Goal: Information Seeking & Learning: Check status

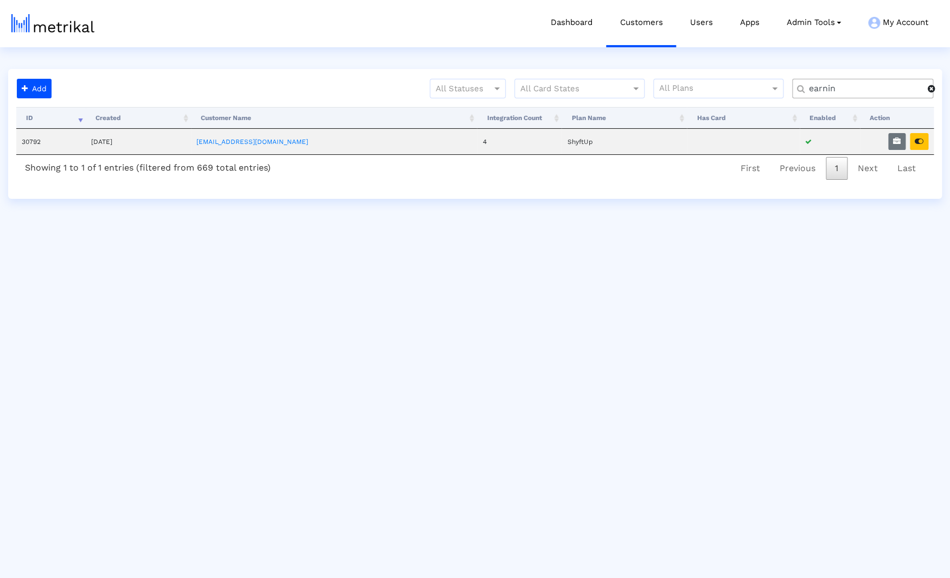
click at [933, 90] on span at bounding box center [932, 88] width 8 height 9
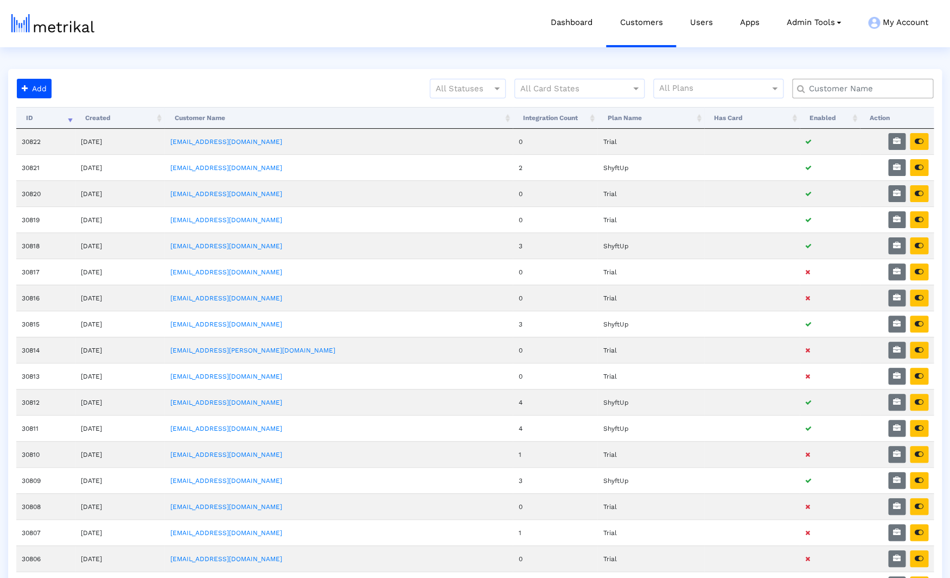
click at [876, 91] on input "text" at bounding box center [866, 88] width 128 height 11
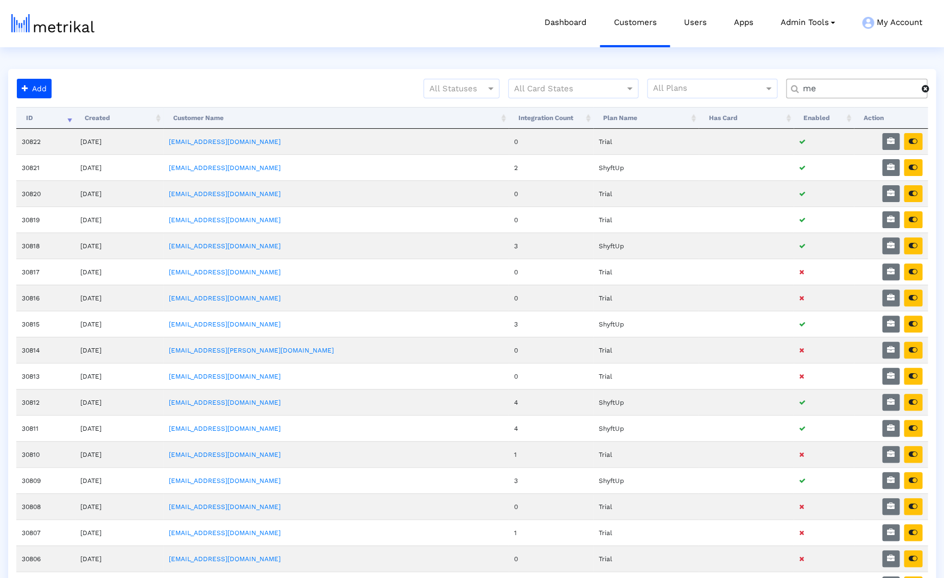
type input "m"
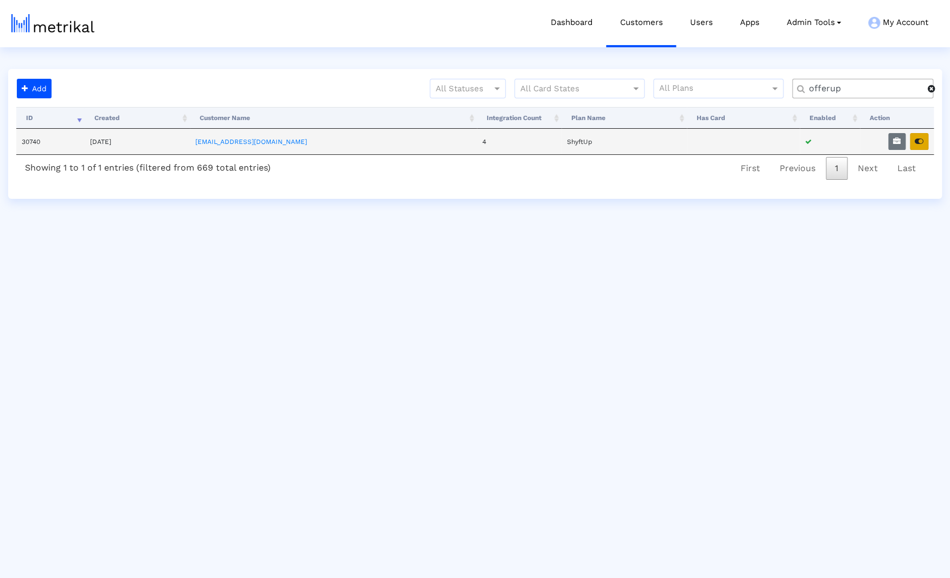
type input "offerup"
click at [923, 141] on icon "button" at bounding box center [919, 141] width 9 height 8
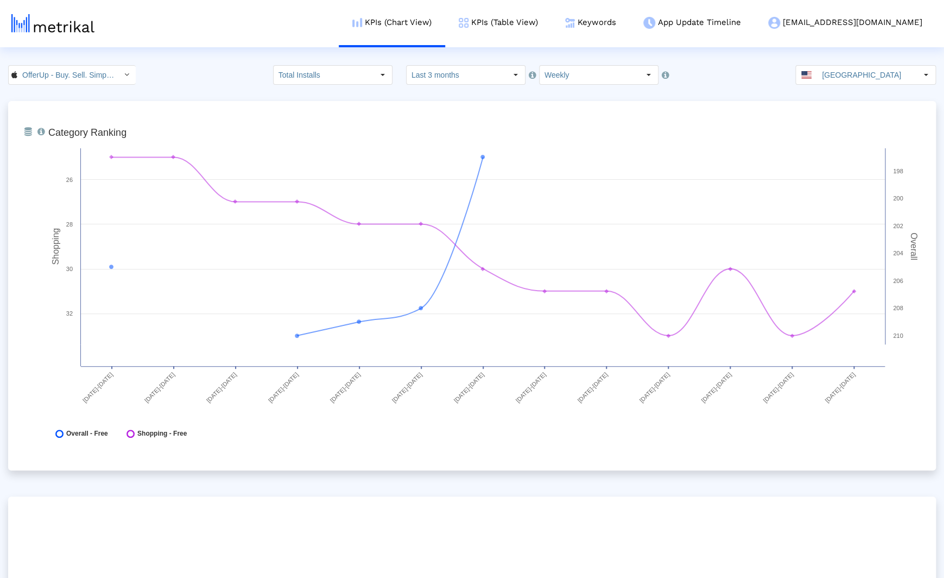
click at [570, 50] on html "KPIs (Chart View) KPIs (Table View) Keywords App Update Timeline [EMAIL_ADDRESS…" at bounding box center [472, 357] width 944 height 714
click at [200, 80] on div "OfferUp - Buy. Sell. Simple. < 468996152 > Total Installs Select how far back f…" at bounding box center [472, 75] width 944 height 20
click at [535, 27] on link "KPIs (Table View)" at bounding box center [498, 22] width 106 height 45
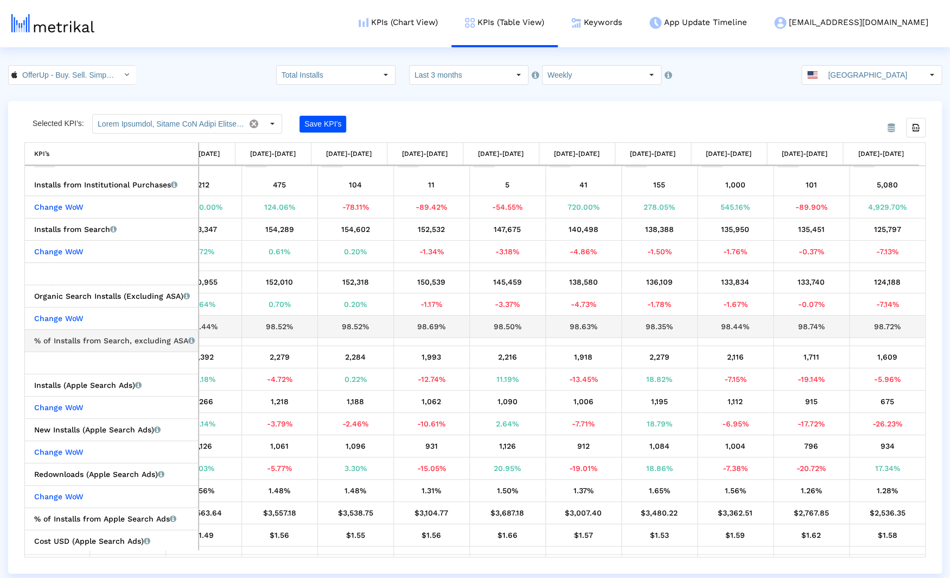
scroll to position [242, 0]
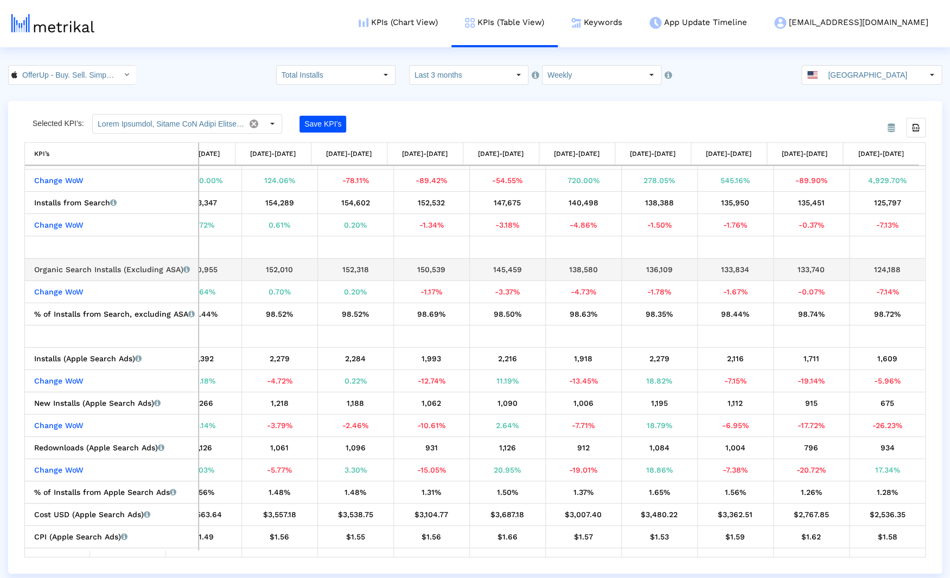
drag, startPoint x: 869, startPoint y: 269, endPoint x: 896, endPoint y: 270, distance: 26.6
click at [896, 270] on div "124,188" at bounding box center [888, 269] width 68 height 14
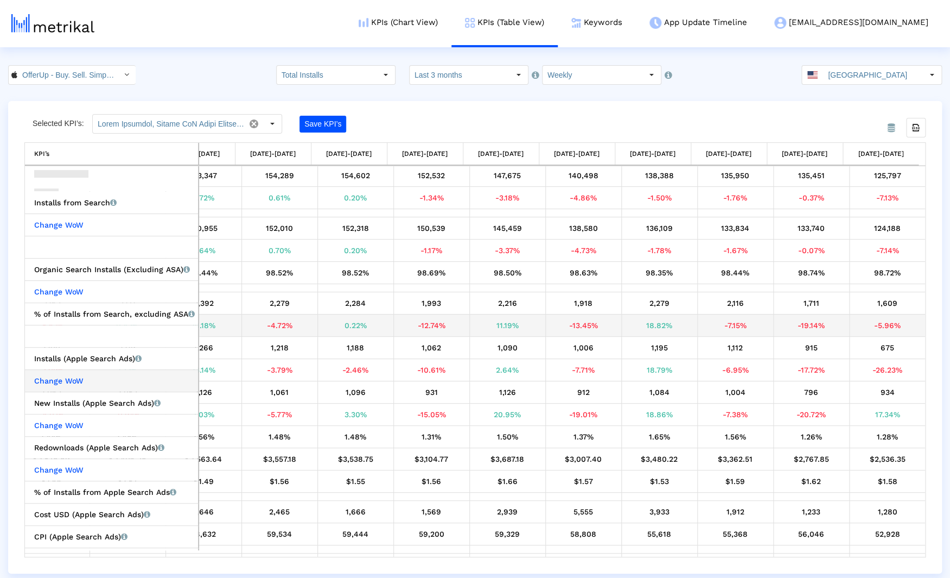
scroll to position [269, 0]
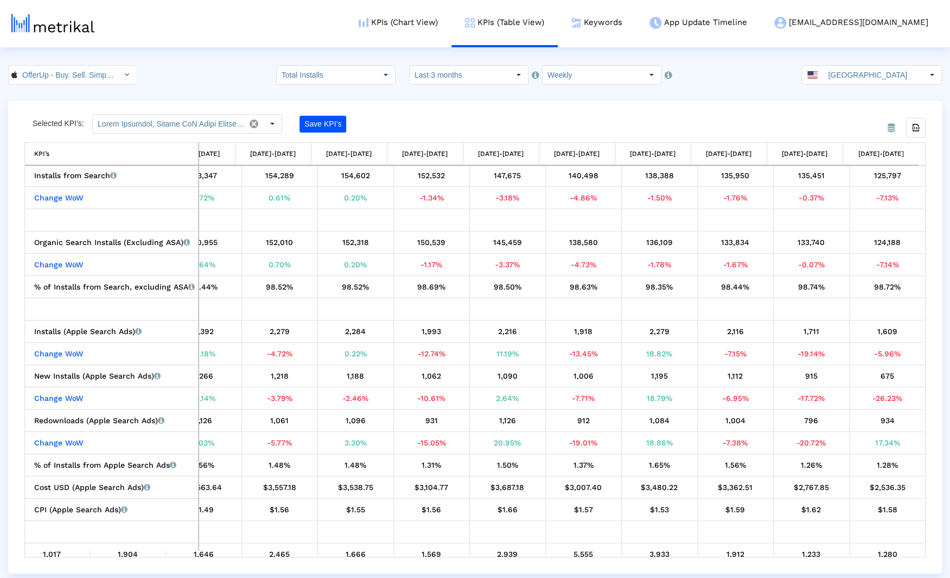
click at [390, 104] on div "From Database Selected KPI’s: Save KPI’s Export all data KPI’s KPI’s [DATE]-[DA…" at bounding box center [475, 337] width 934 height 472
click at [375, 76] on input "Total Installs" at bounding box center [327, 75] width 100 height 18
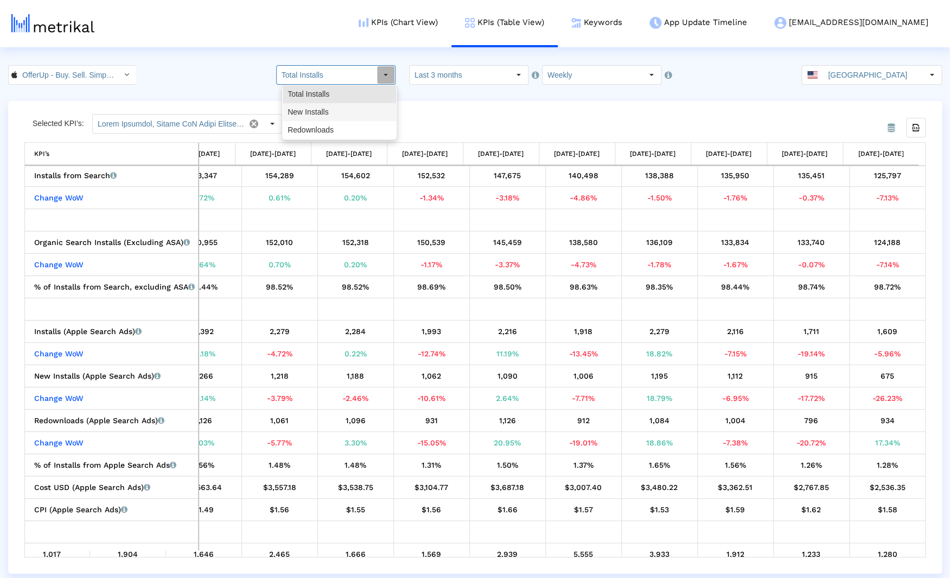
click at [339, 109] on div "New Installs" at bounding box center [339, 112] width 113 height 18
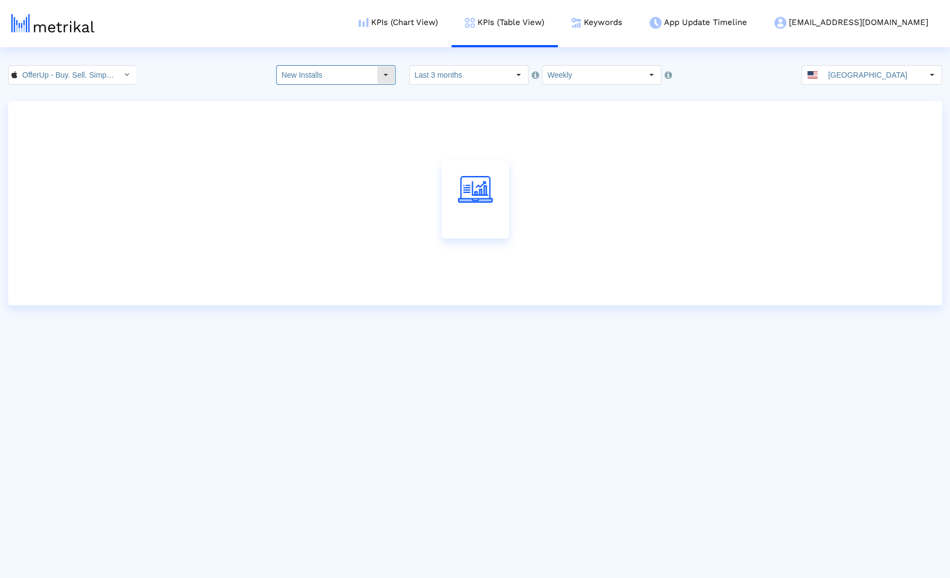
click at [337, 75] on input "New Installs" at bounding box center [327, 75] width 100 height 18
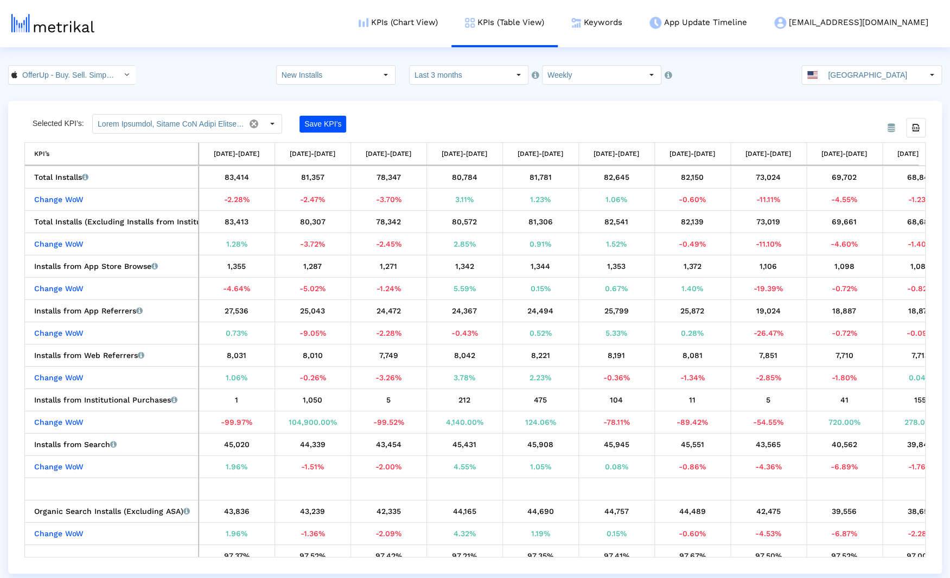
click at [180, 71] on div "OfferUp - Buy. Sell. Simple. < 468996152 > New Installs Select how far back fro…" at bounding box center [475, 75] width 950 height 20
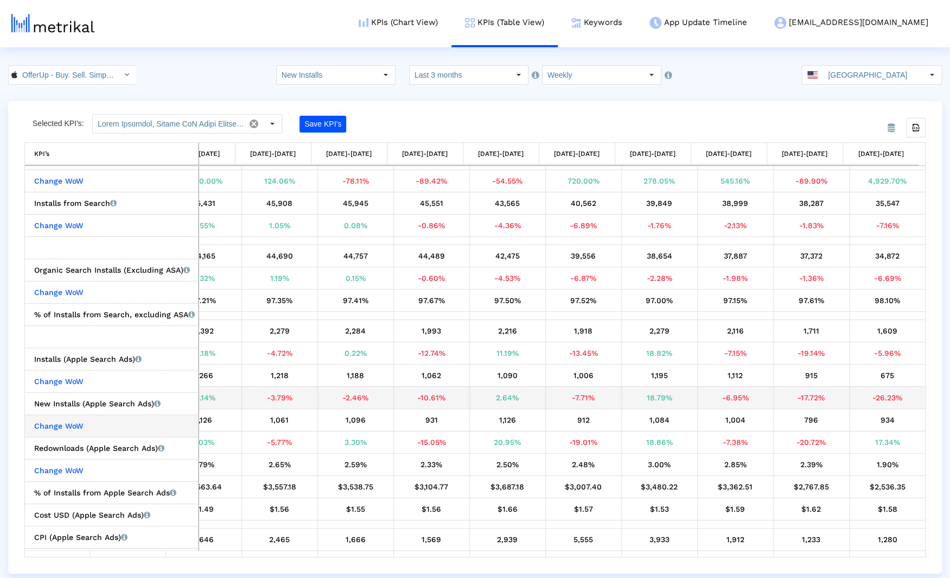
scroll to position [0, 0]
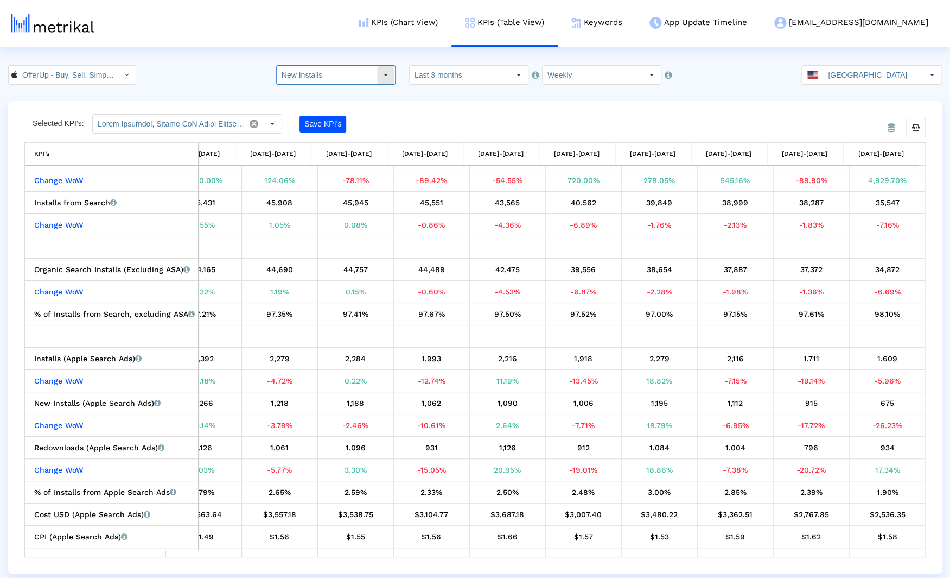
click at [346, 75] on input "New Installs" at bounding box center [327, 75] width 100 height 18
click at [315, 130] on div "Redownloads" at bounding box center [339, 130] width 113 height 18
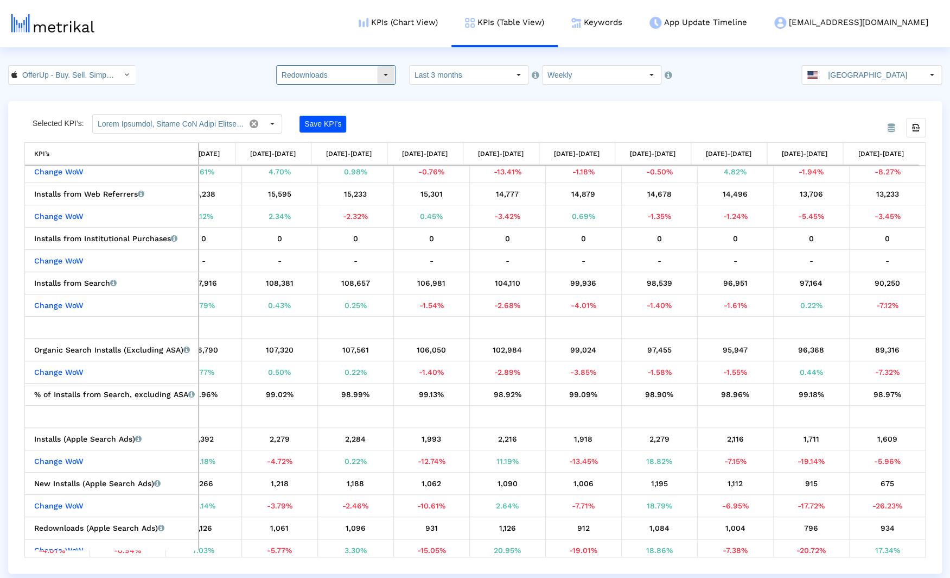
click at [324, 71] on input "Redownloads" at bounding box center [327, 75] width 100 height 18
click at [324, 117] on div "New Installs" at bounding box center [339, 112] width 113 height 18
type input "New Installs"
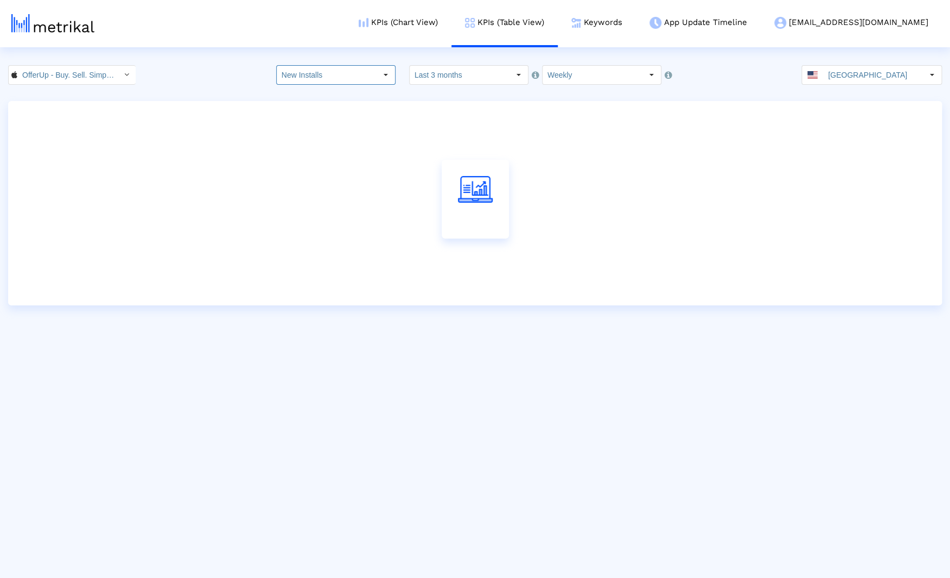
click at [535, 103] on div at bounding box center [475, 203] width 934 height 204
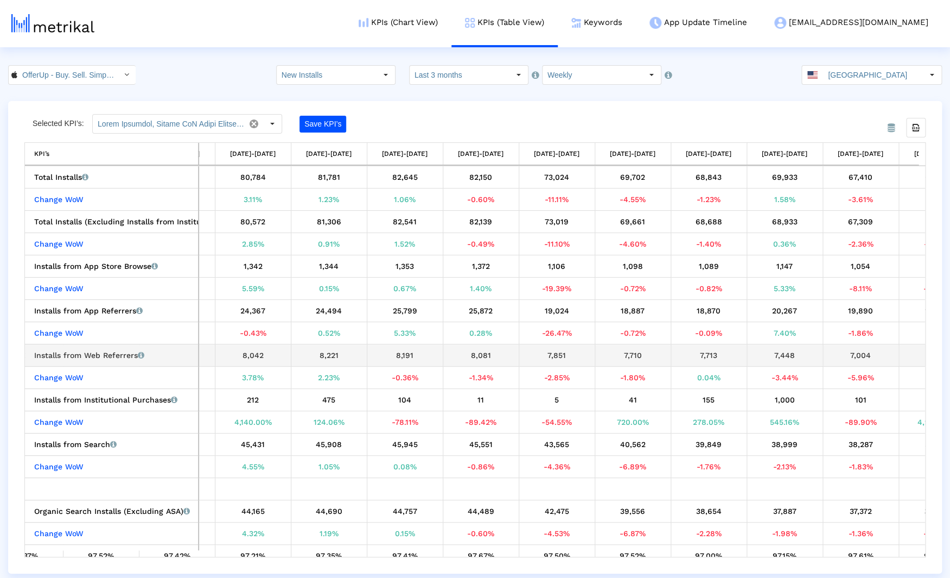
scroll to position [0, 268]
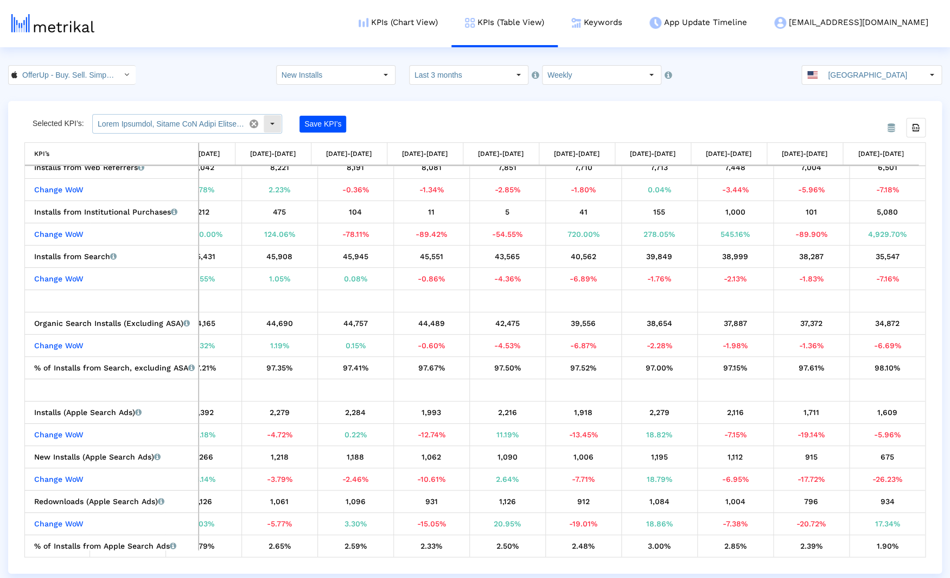
click at [204, 122] on input "text" at bounding box center [169, 124] width 152 height 18
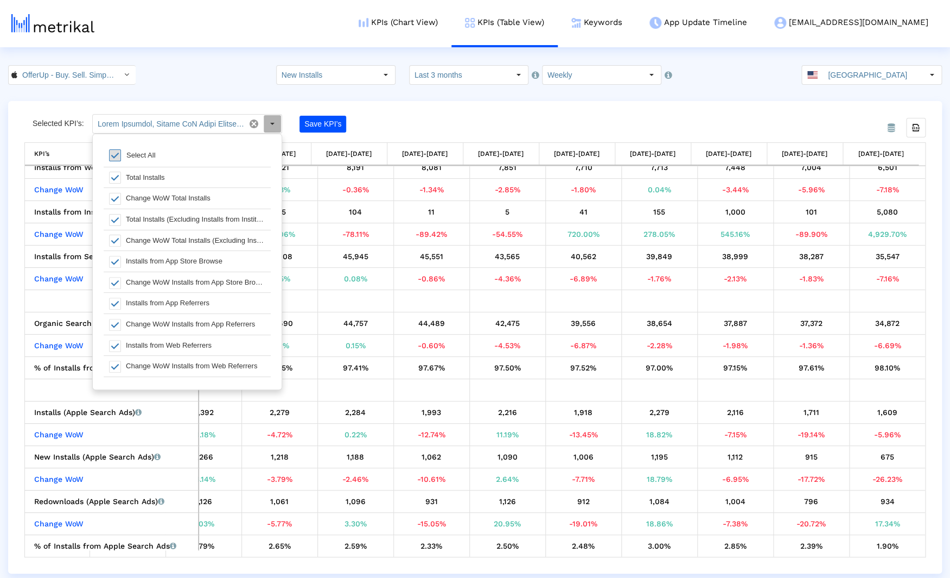
click at [117, 155] on span at bounding box center [115, 155] width 12 height 12
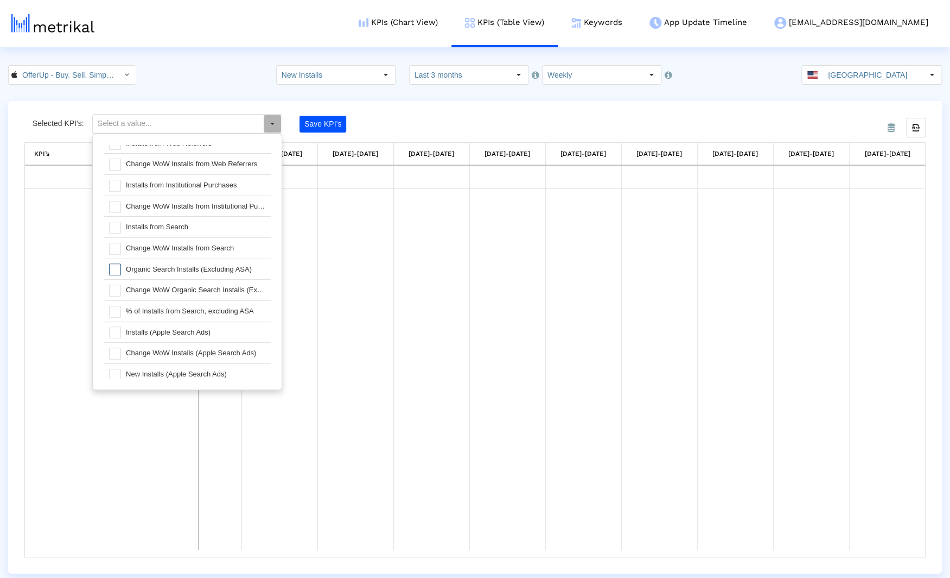
click at [114, 269] on span at bounding box center [115, 269] width 12 height 12
click at [113, 288] on span at bounding box center [115, 290] width 12 height 12
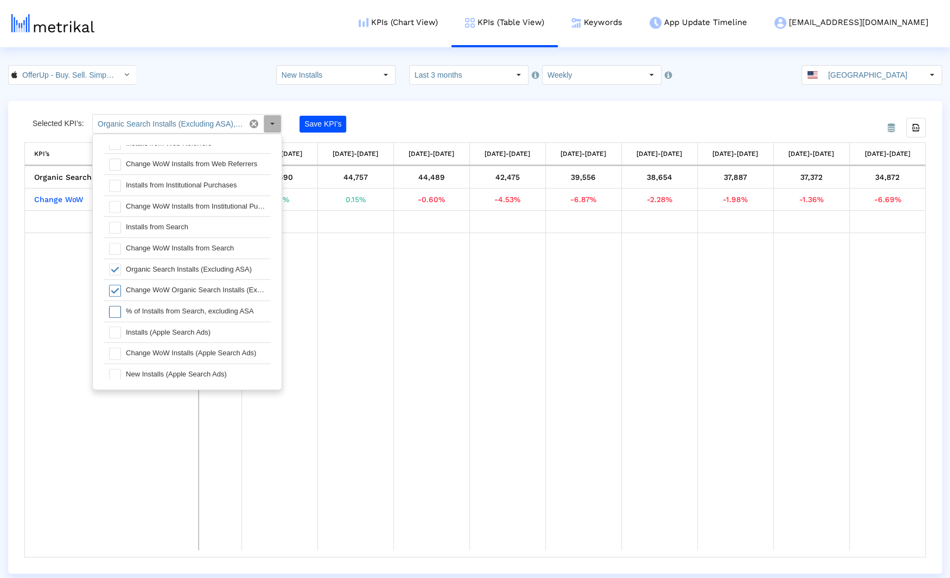
click at [116, 309] on span at bounding box center [115, 312] width 12 height 12
type input "Organic Search Installs (Excluding ASA), Change WoW Organic Search Installs (Ex…"
click at [439, 108] on div "From Database Selected KPI’s: Organic Search Installs (Excluding ASA), Change W…" at bounding box center [475, 337] width 934 height 472
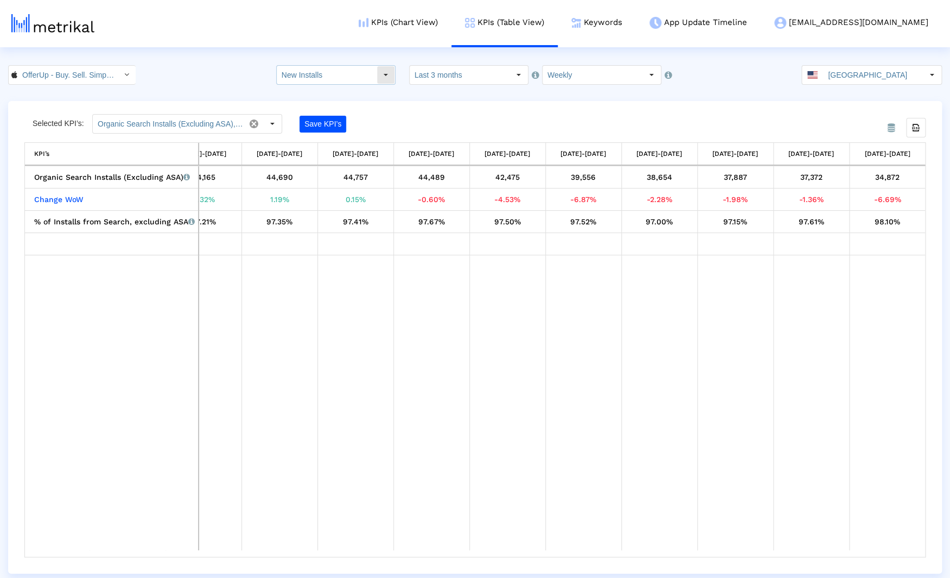
click at [371, 78] on input "New Installs" at bounding box center [327, 75] width 100 height 18
click at [205, 61] on html "KPIs (Chart View) KPIs (Table View) Keywords App Update Timeline [EMAIL_ADDRESS…" at bounding box center [475, 286] width 950 height 573
click at [331, 125] on button "Save KPI’s" at bounding box center [323, 124] width 47 height 17
click at [414, 117] on div "Save KPI’s" at bounding box center [382, 124] width 165 height 20
click at [331, 66] on input "New Installs" at bounding box center [327, 75] width 100 height 18
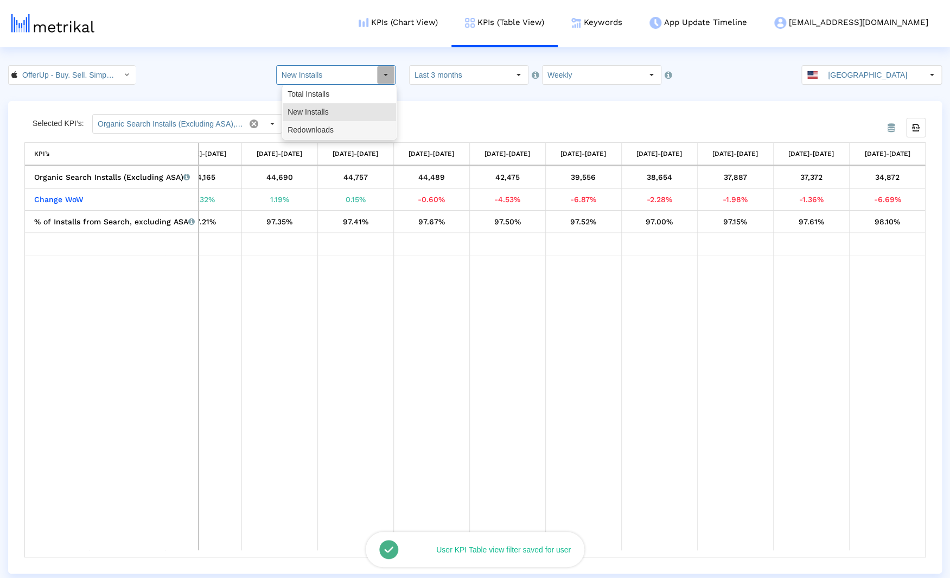
click at [315, 125] on div "Redownloads" at bounding box center [339, 130] width 113 height 18
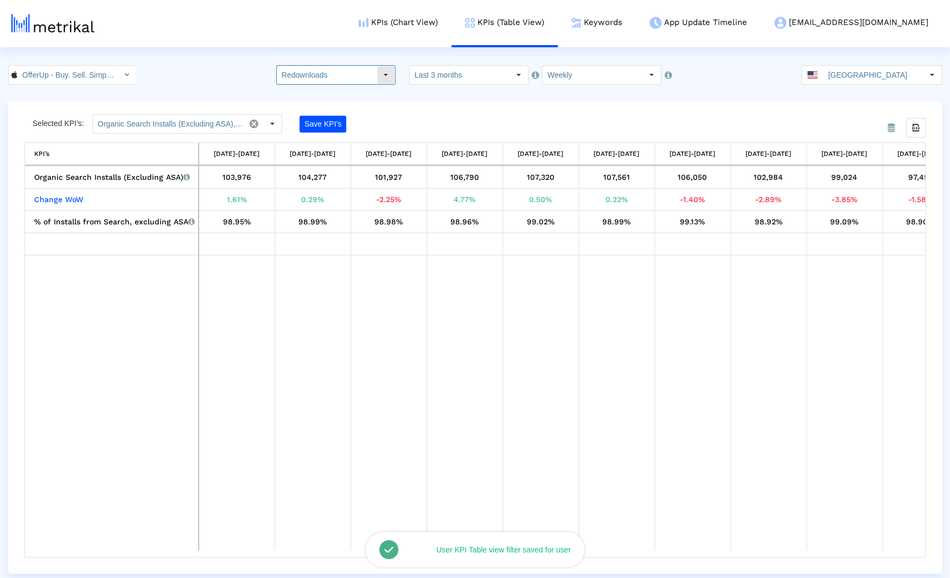
click at [324, 73] on input "Redownloads" at bounding box center [327, 75] width 100 height 18
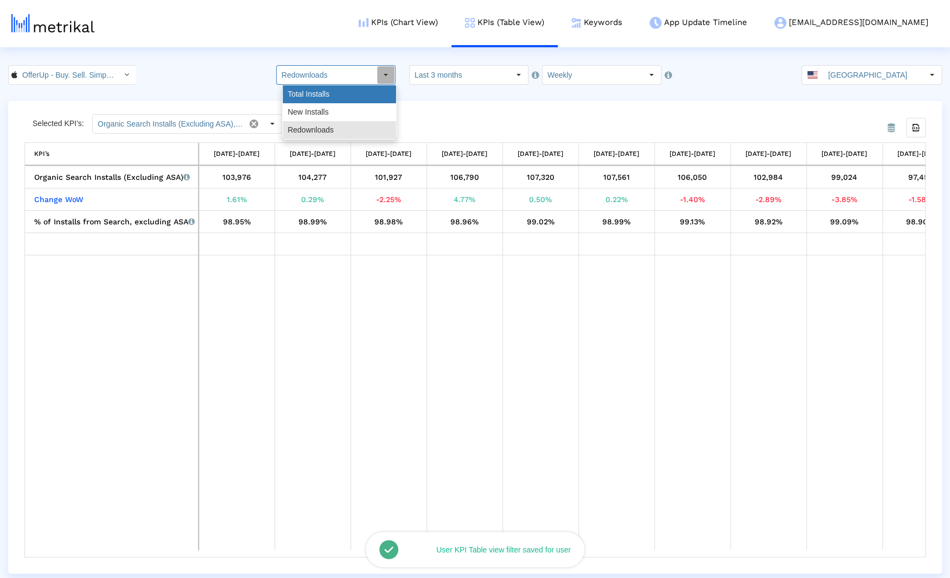
click at [321, 89] on div "Total Installs" at bounding box center [339, 94] width 113 height 18
type input "Total Installs"
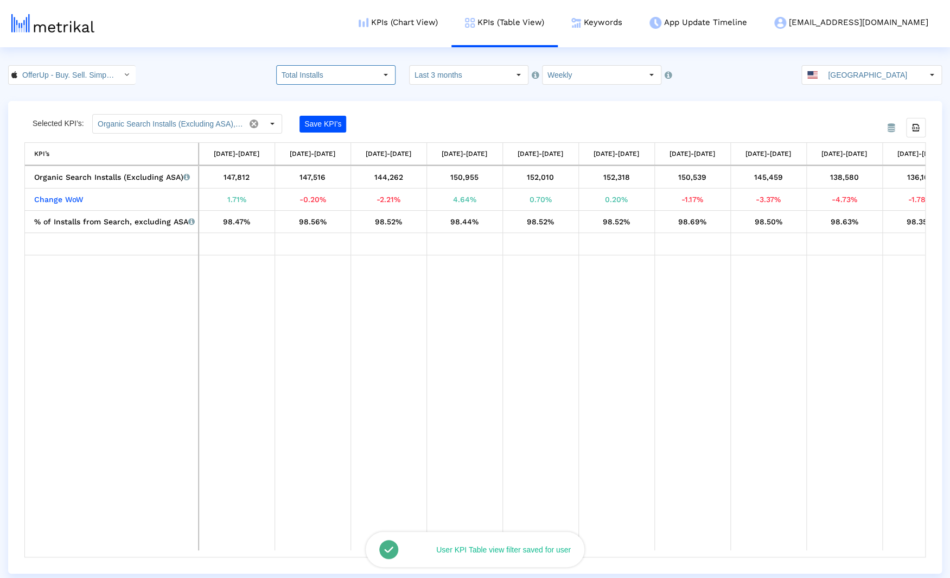
click at [423, 107] on div "From Database Selected KPI’s: Organic Search Installs (Excluding ASA), Change W…" at bounding box center [475, 337] width 934 height 472
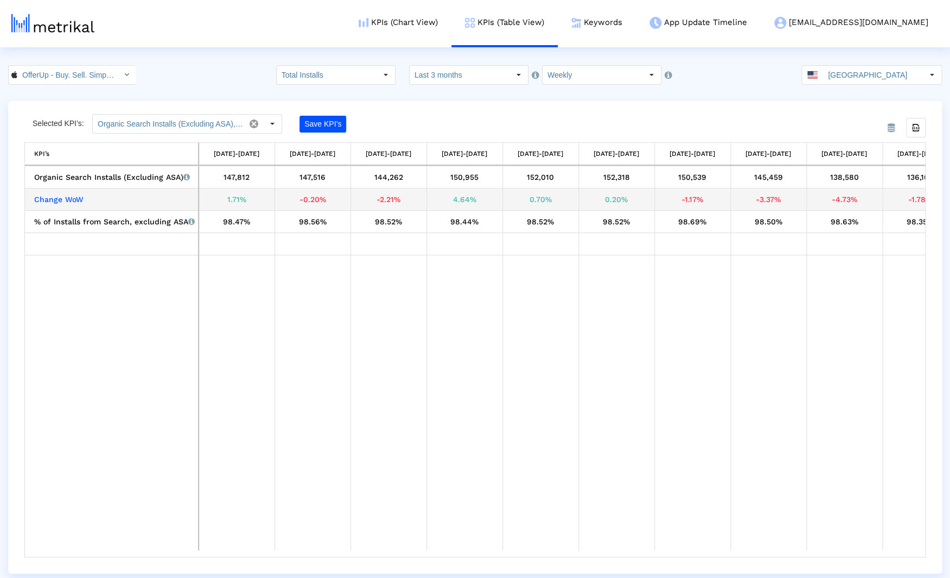
scroll to position [0, 78]
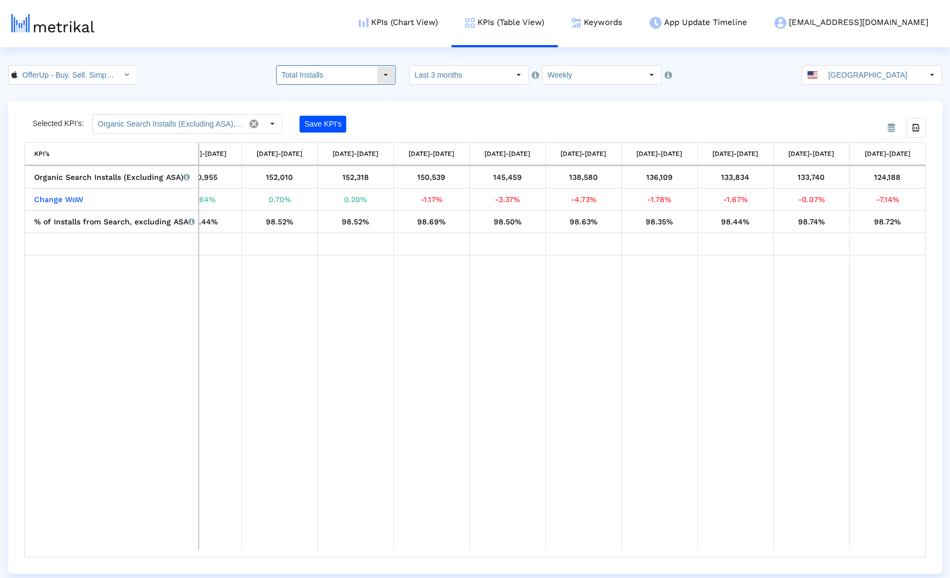
click at [345, 68] on input "Total Installs" at bounding box center [327, 75] width 100 height 18
click at [476, 100] on crea-index "OfferUp - Buy. Sell. Simple. < 468996152 > Total Installs Select how far back f…" at bounding box center [475, 319] width 950 height 508
click at [235, 80] on div "OfferUp - Buy. Sell. Simple. < 468996152 > Total Installs Pull down to refresh.…" at bounding box center [475, 75] width 950 height 20
click at [427, 114] on div "Save KPI’s" at bounding box center [382, 124] width 165 height 20
click at [204, 123] on input "Organic Search Installs (Excluding ASA), Change WoW Organic Search Installs (Ex…" at bounding box center [169, 124] width 152 height 18
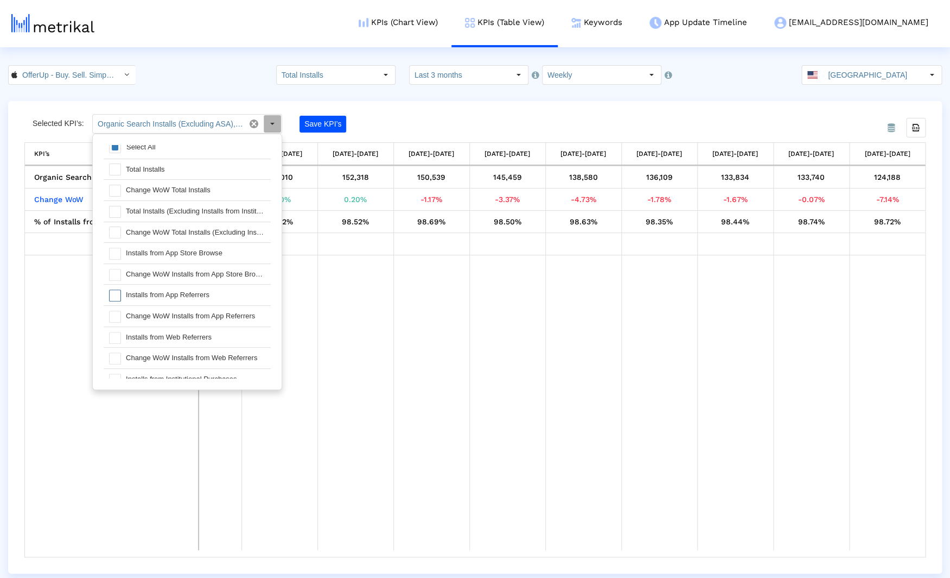
scroll to position [0, 0]
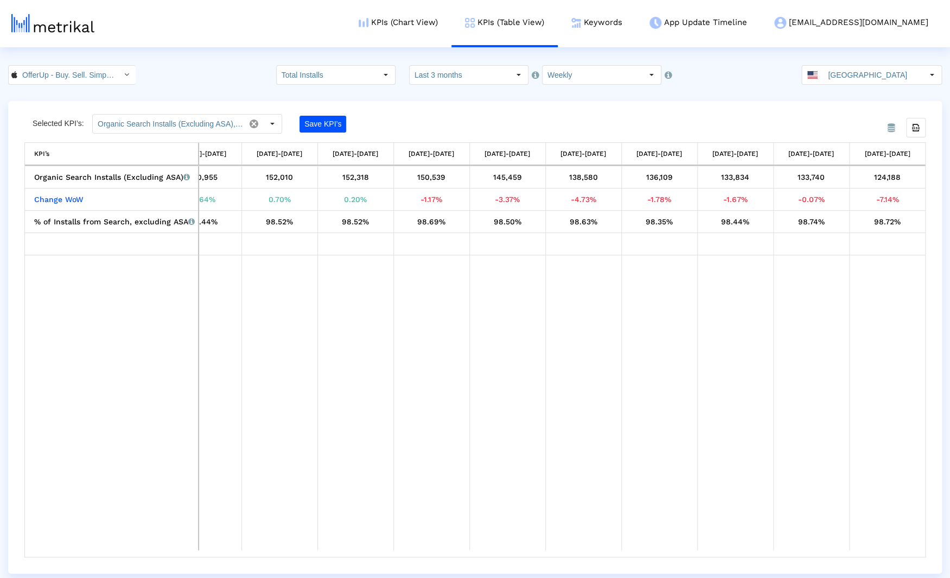
click at [410, 108] on div "From Database Selected KPI’s: Organic Search Installs (Excluding ASA), Change W…" at bounding box center [475, 337] width 934 height 472
click at [230, 88] on crea-index "OfferUp - Buy. Sell. Simple. < 468996152 > Total Installs Pull down to refresh.…" at bounding box center [475, 319] width 950 height 508
click at [430, 108] on div "From Database Selected KPI’s: Organic Search Installs (Excluding ASA), Change W…" at bounding box center [475, 337] width 934 height 472
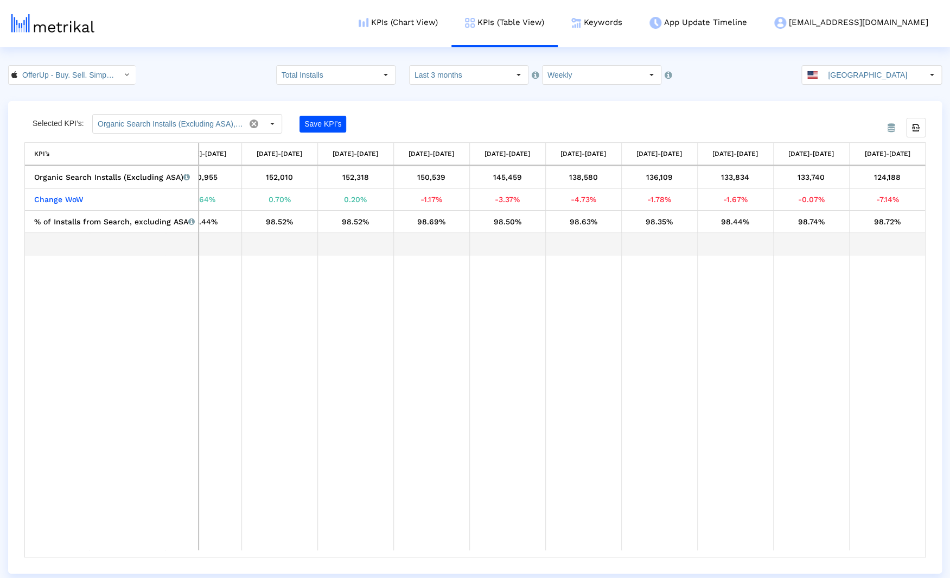
scroll to position [0, 261]
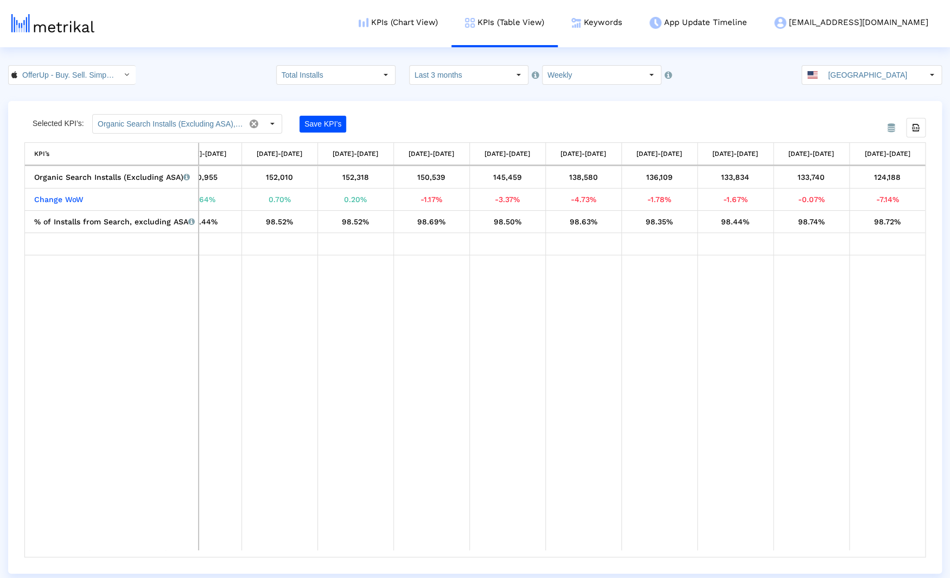
click at [466, 116] on div "Selected KPI’s: Organic Search Installs (Excluding ASA), Change WoW Organic Sea…" at bounding box center [362, 124] width 676 height 20
click at [423, 112] on div "From Database Selected KPI’s: Organic Search Installs (Excluding ASA), Change W…" at bounding box center [475, 337] width 934 height 472
click at [207, 71] on div "OfferUp - Buy. Sell. Simple. < 468996152 > Total Installs Pull down to refresh.…" at bounding box center [475, 75] width 950 height 20
click at [207, 74] on div "OfferUp - Buy. Sell. Simple. < 468996152 > Total Installs Pull down to refresh.…" at bounding box center [475, 75] width 950 height 20
click at [440, 105] on div "From Database Selected KPI’s: Organic Search Installs (Excluding ASA), Change W…" at bounding box center [475, 337] width 934 height 472
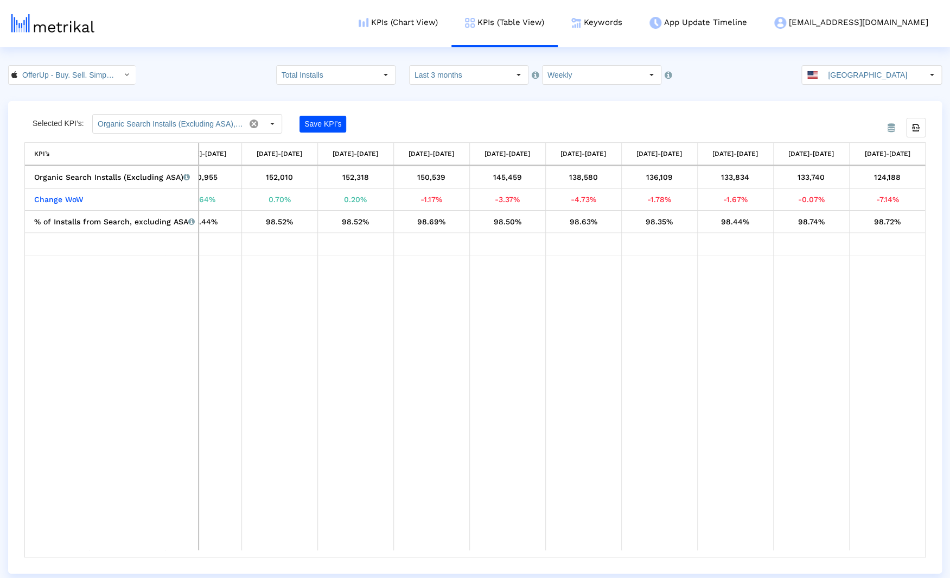
click at [432, 109] on div "From Database Selected KPI’s: Organic Search Installs (Excluding ASA), Change W…" at bounding box center [475, 337] width 934 height 472
click at [476, 124] on div "Selected KPI’s: Organic Search Installs (Excluding ASA), Change WoW Organic Sea…" at bounding box center [362, 124] width 676 height 20
click at [443, 112] on div "From Database Selected KPI’s: Organic Search Installs (Excluding ASA), Change W…" at bounding box center [475, 337] width 934 height 472
click at [492, 79] on input "Last 3 months" at bounding box center [460, 75] width 100 height 18
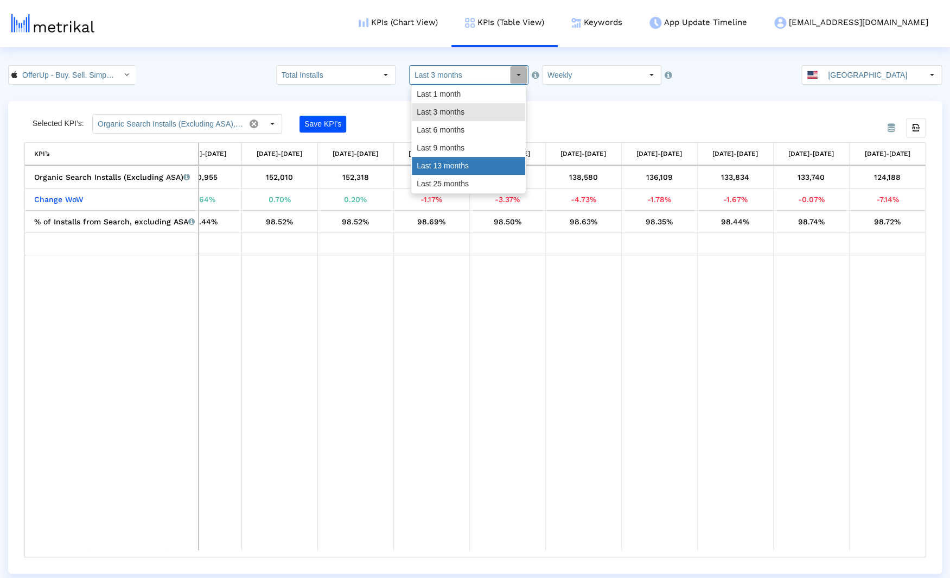
click at [477, 162] on div "Last 13 months" at bounding box center [468, 166] width 113 height 18
type input "Last 13 months"
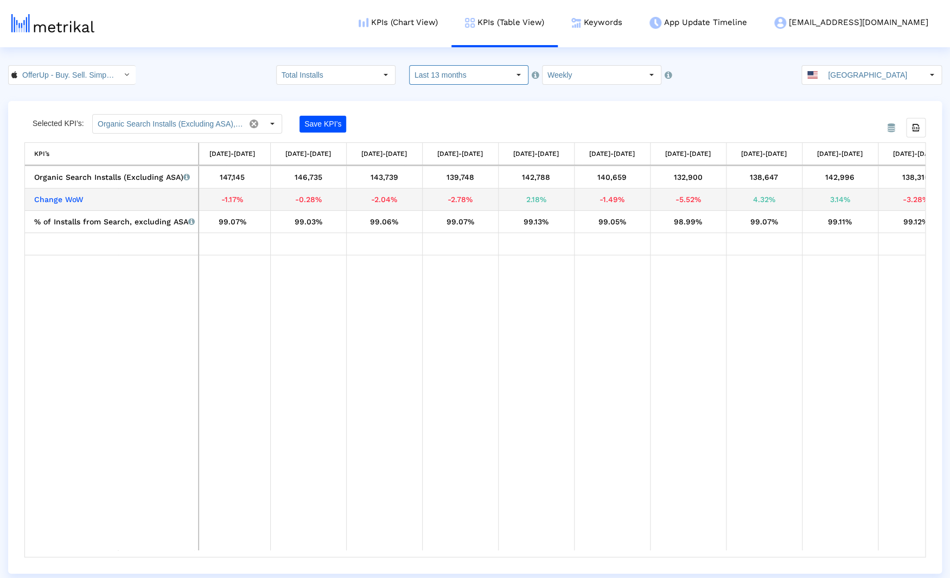
scroll to position [0, 107]
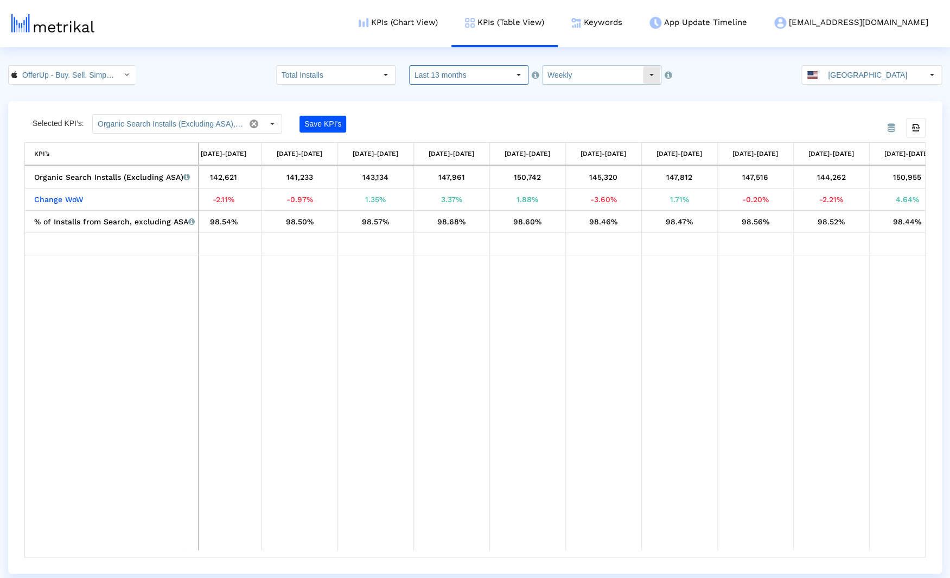
click at [574, 78] on input "Weekly" at bounding box center [593, 75] width 100 height 18
click at [579, 110] on div "Monthly" at bounding box center [597, 112] width 113 height 18
type input "Monthly"
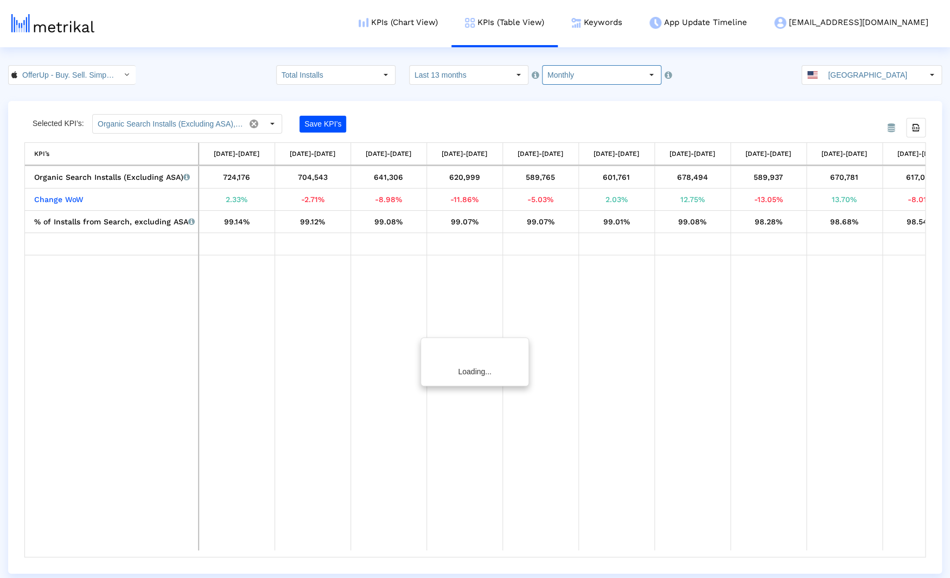
click at [477, 93] on crea-index "OfferUp - Buy. Sell. Simple. < 468996152 > Total Installs Pull down to refresh.…" at bounding box center [475, 319] width 950 height 508
click at [451, 109] on div "From Database Selected KPI’s: Organic Search Installs (Excluding ASA), Change W…" at bounding box center [475, 337] width 934 height 472
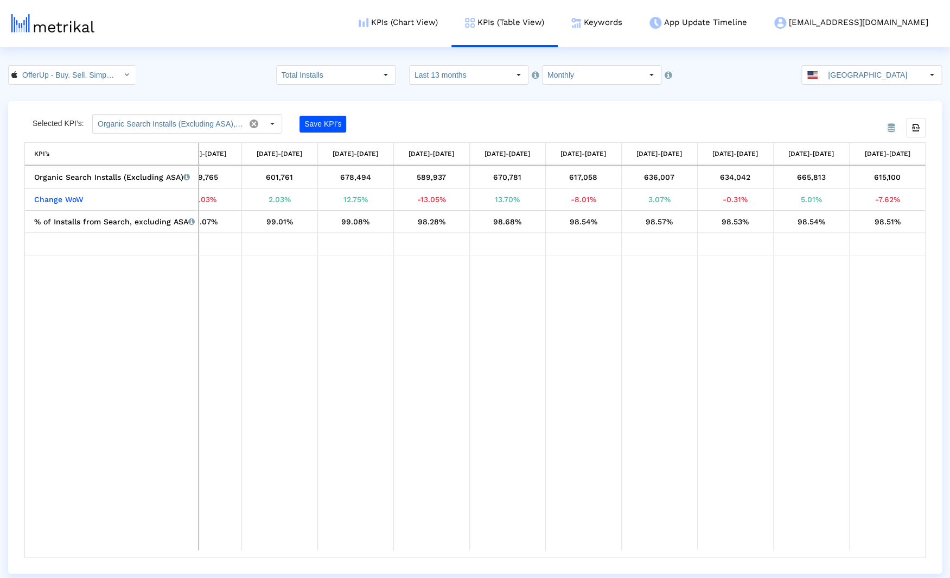
click at [216, 68] on div "OfferUp - Buy. Sell. Simple. < 468996152 > Total Installs Pull down to refresh.…" at bounding box center [475, 75] width 950 height 20
click at [219, 74] on div "OfferUp - Buy. Sell. Simple. < 468996152 > Total Installs Pull down to refresh.…" at bounding box center [475, 75] width 950 height 20
click at [225, 73] on div "OfferUp - Buy. Sell. Simple. < 468996152 > Total Installs Pull down to refresh.…" at bounding box center [475, 75] width 950 height 20
click at [216, 92] on crea-index "OfferUp - Buy. Sell. Simple. < 468996152 > Total Installs Pull down to refresh.…" at bounding box center [475, 319] width 950 height 508
click at [218, 75] on div "OfferUp - Buy. Sell. Simple. < 468996152 > Total Installs Pull down to refresh.…" at bounding box center [475, 75] width 950 height 20
